Goal: Task Accomplishment & Management: Use online tool/utility

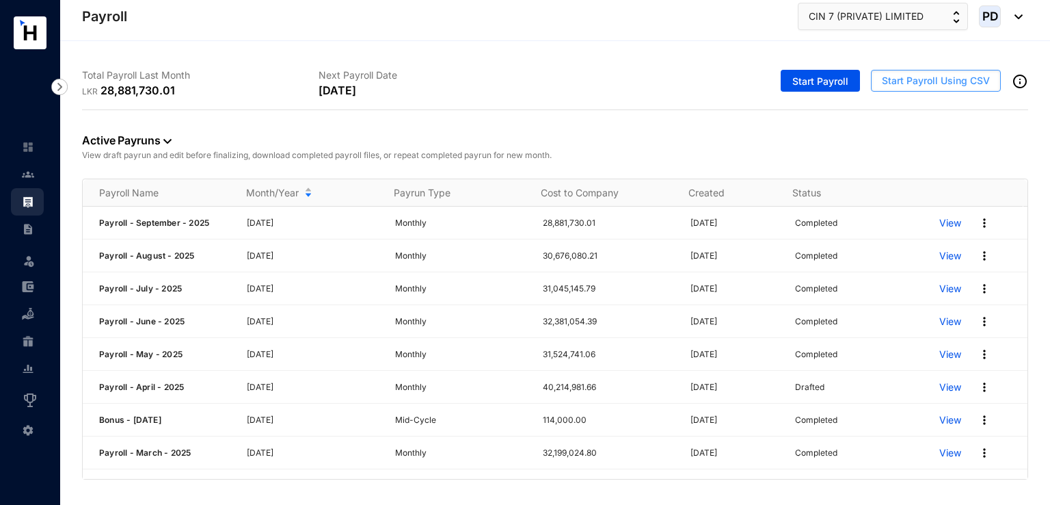
click at [930, 84] on span "Start Payroll Using CSV" at bounding box center [936, 81] width 108 height 14
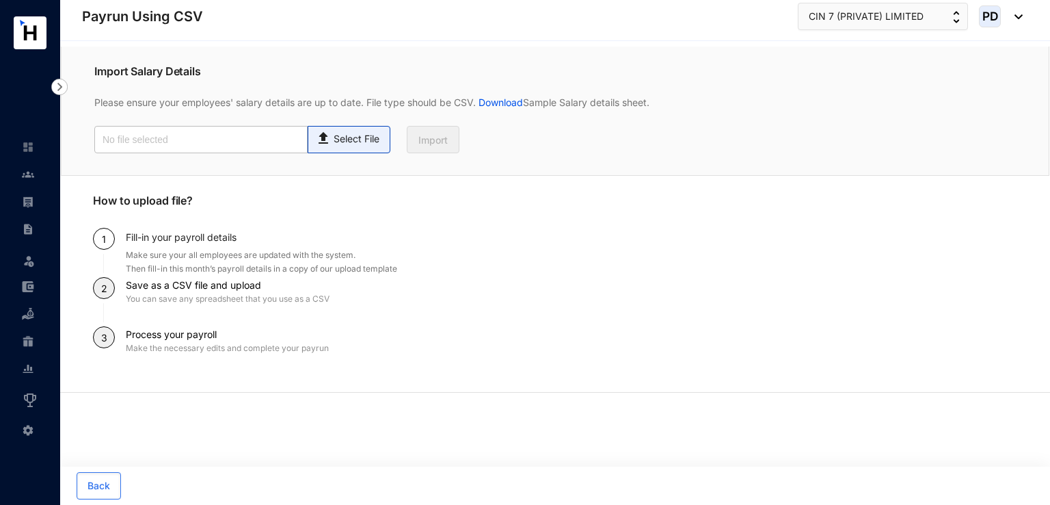
click at [350, 143] on p "Select File" at bounding box center [357, 139] width 46 height 14
click at [0, 0] on input "Select File" at bounding box center [0, 0] width 0 height 0
type input "Upload File - Oct.csv"
click at [439, 146] on span "Import" at bounding box center [433, 140] width 29 height 14
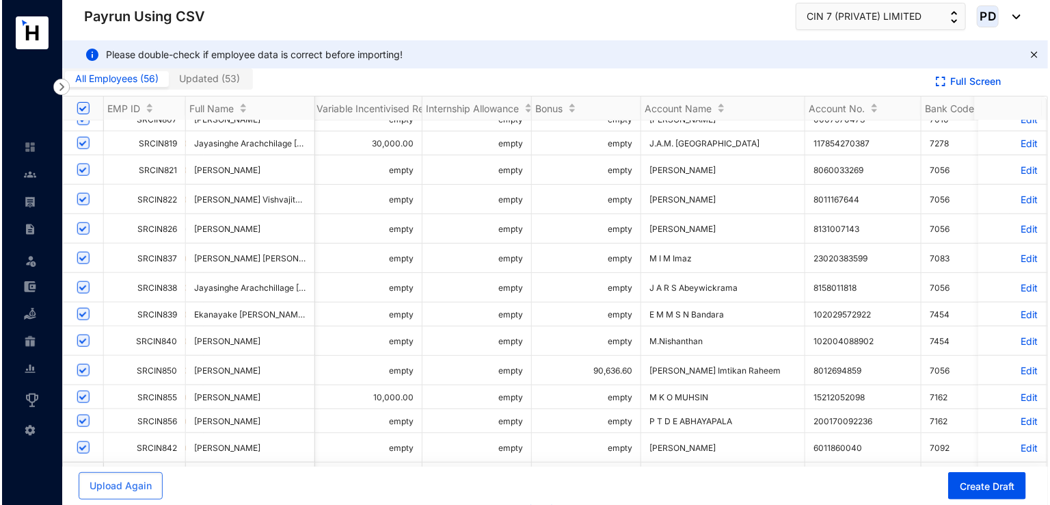
scroll to position [0, 596]
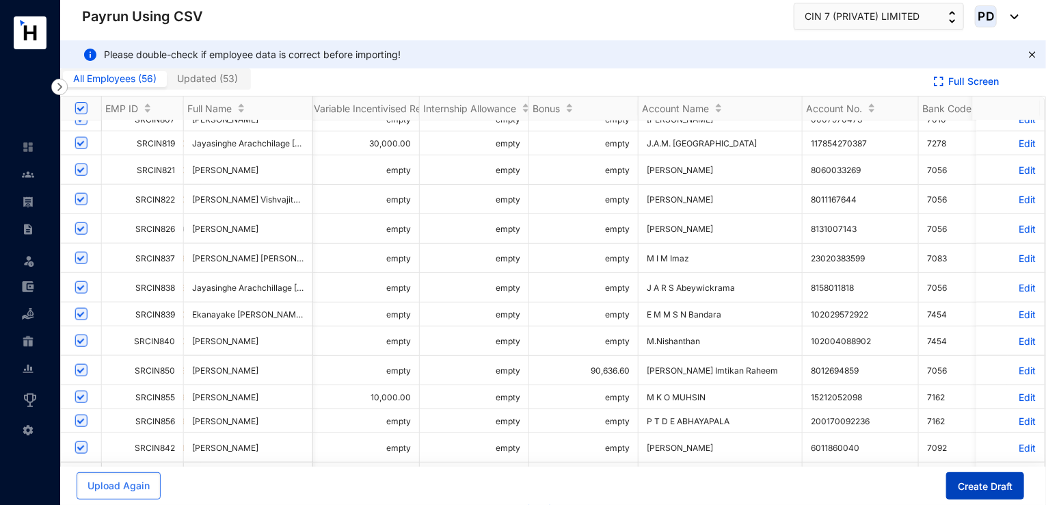
click at [986, 486] on span "Create Draft" at bounding box center [985, 486] width 55 height 14
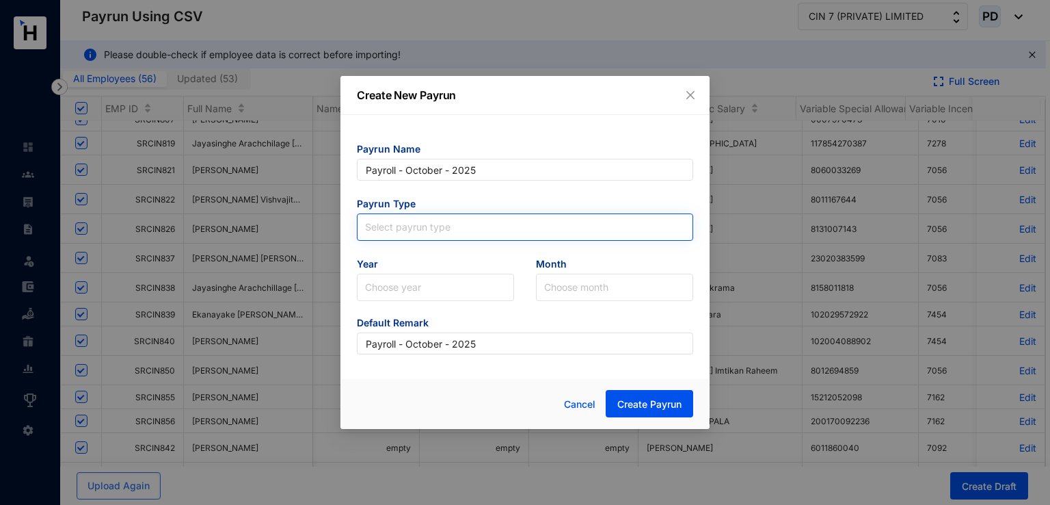
click at [460, 219] on input "search" at bounding box center [525, 224] width 320 height 21
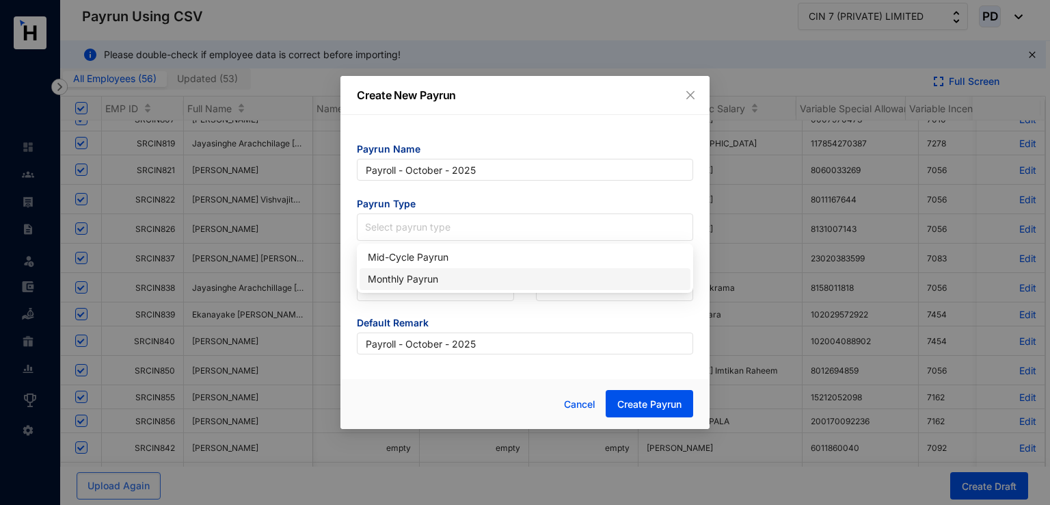
click at [422, 277] on div "Monthly Payrun" at bounding box center [525, 278] width 315 height 15
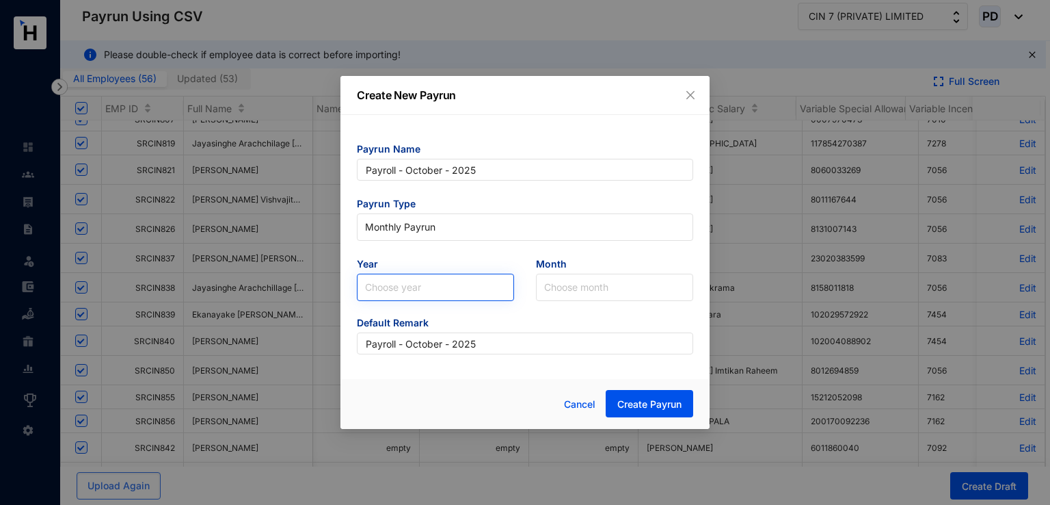
click at [455, 278] on input "search" at bounding box center [435, 287] width 141 height 26
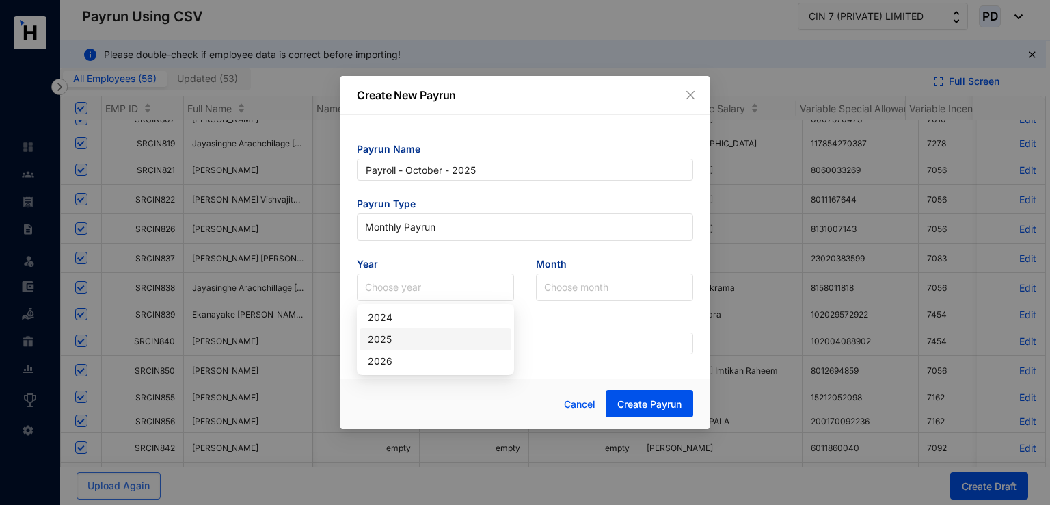
click at [406, 333] on div "2025" at bounding box center [435, 339] width 135 height 15
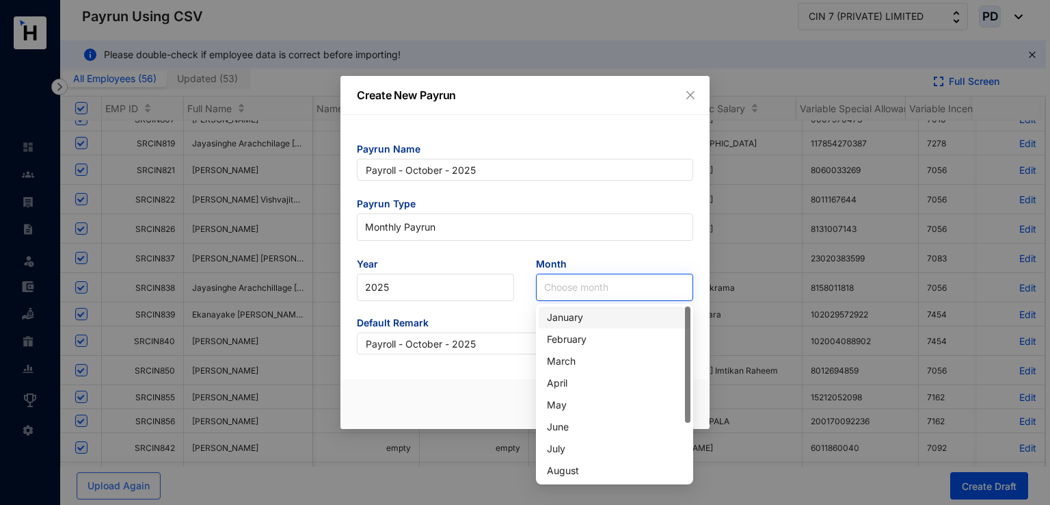
click at [544, 279] on input "search" at bounding box center [614, 287] width 141 height 26
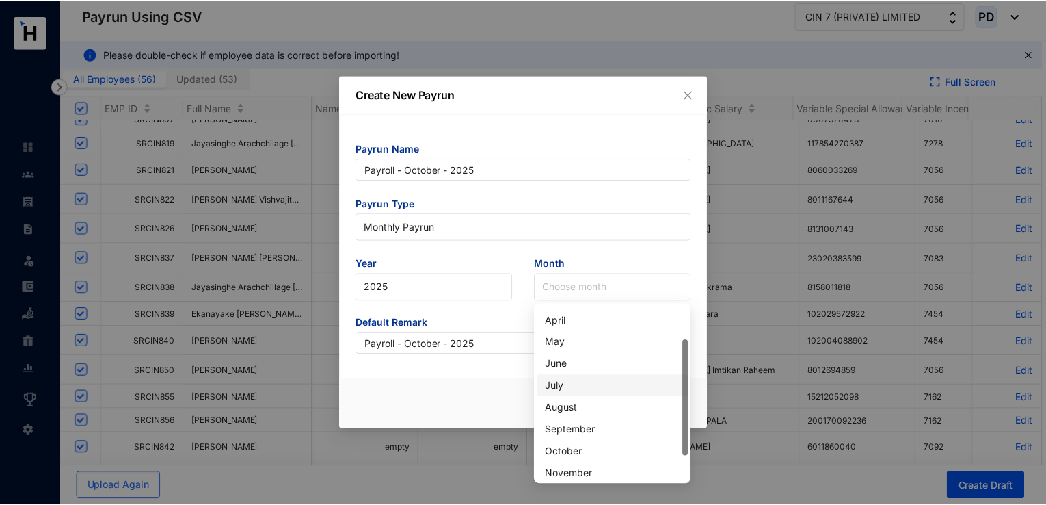
scroll to position [70, 0]
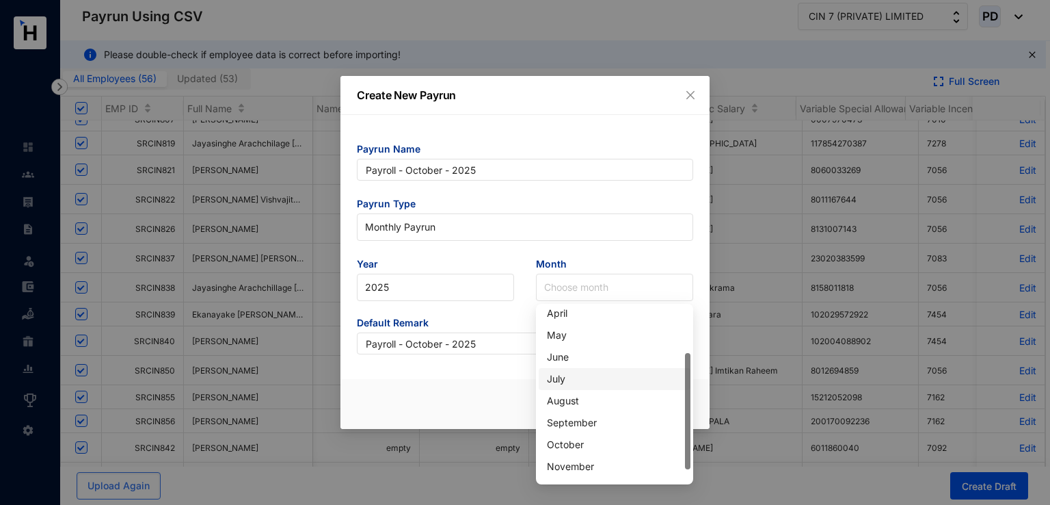
drag, startPoint x: 686, startPoint y: 416, endPoint x: 669, endPoint y: 463, distance: 50.2
click at [695, 463] on body "Payrun Using CSV Leave Incentive Management Settings Payrun Using CSV CIN 7 (PR…" at bounding box center [523, 252] width 1046 height 505
click at [585, 441] on div "October" at bounding box center [614, 444] width 135 height 15
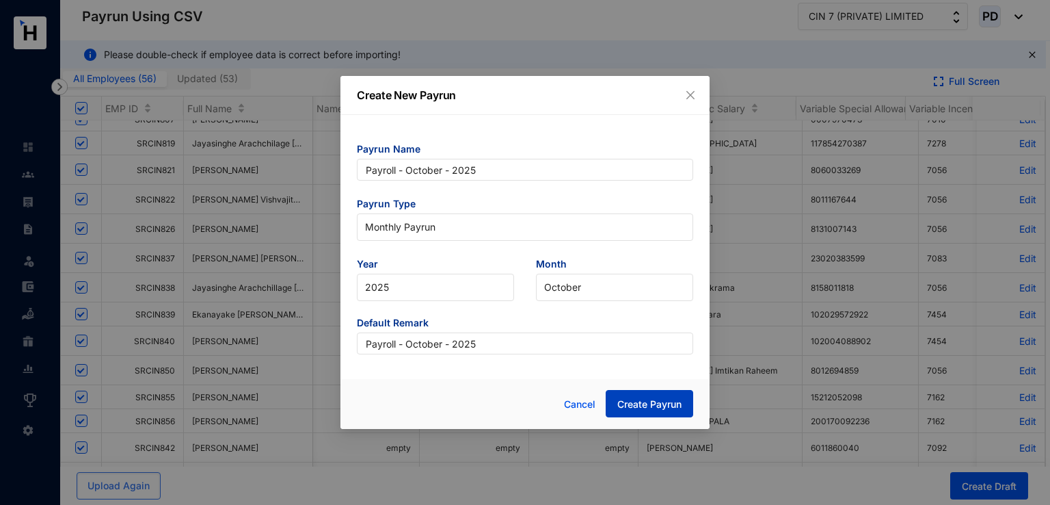
click at [651, 407] on span "Create Payrun" at bounding box center [650, 404] width 64 height 14
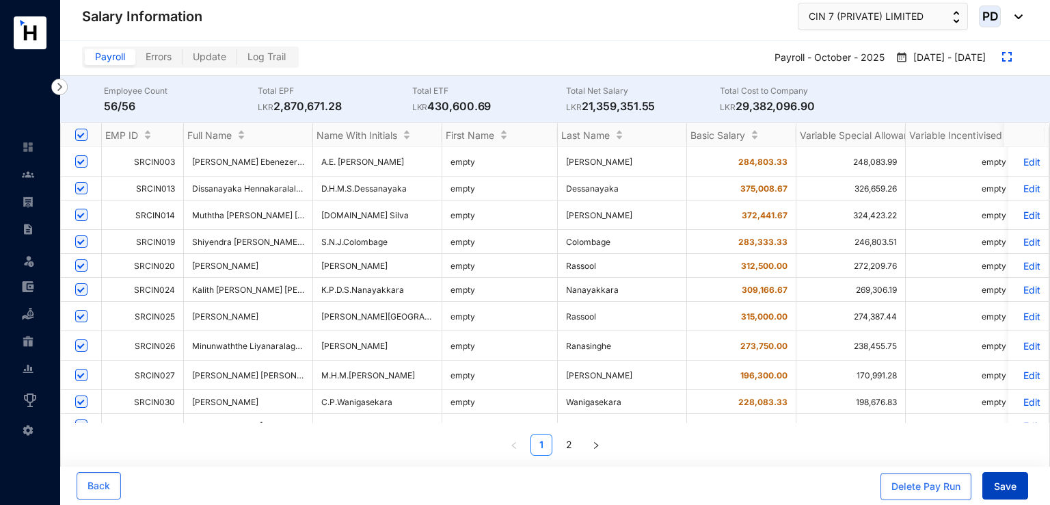
click at [997, 484] on span "Save" at bounding box center [1005, 486] width 23 height 14
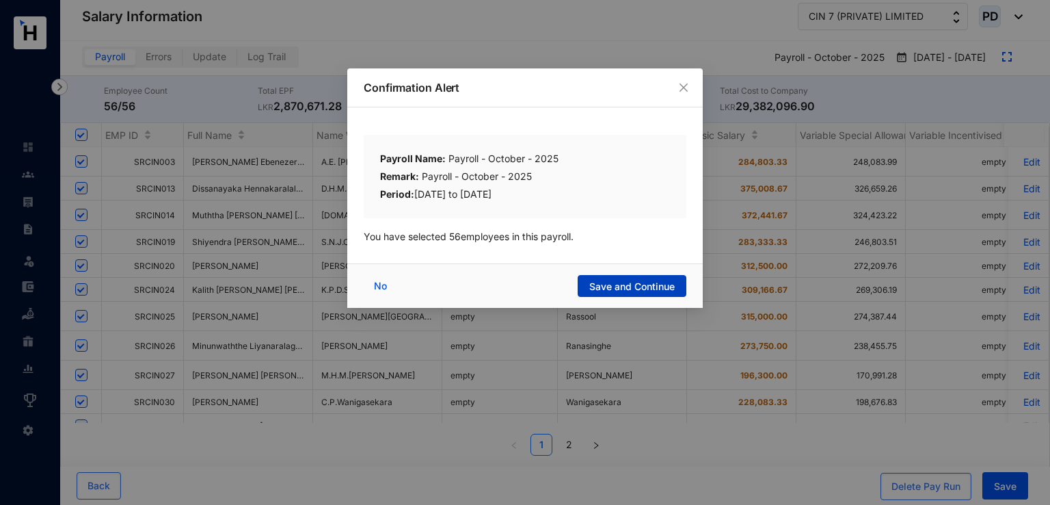
click at [605, 277] on button "Save and Continue" at bounding box center [632, 286] width 109 height 22
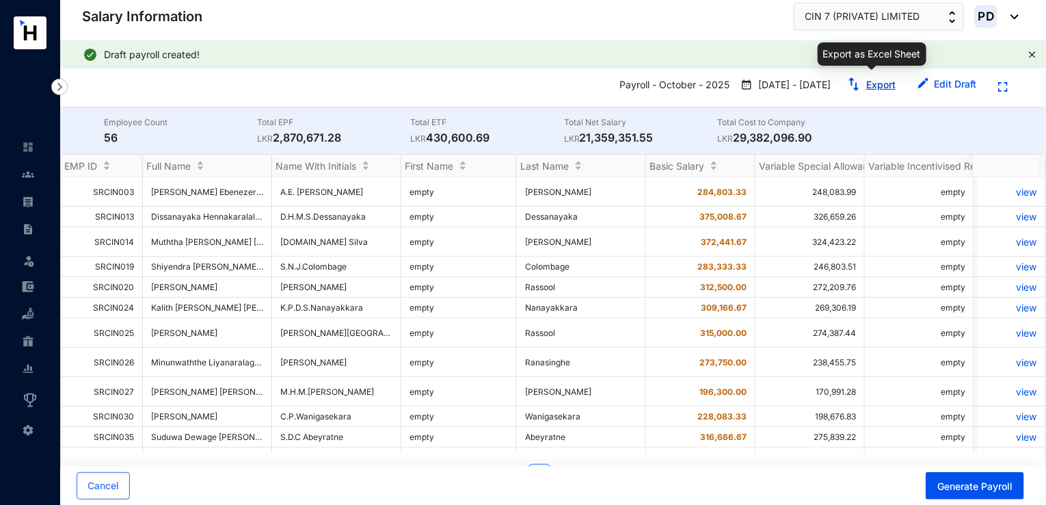
click at [869, 80] on link "Export" at bounding box center [880, 85] width 29 height 12
